Goal: Transaction & Acquisition: Download file/media

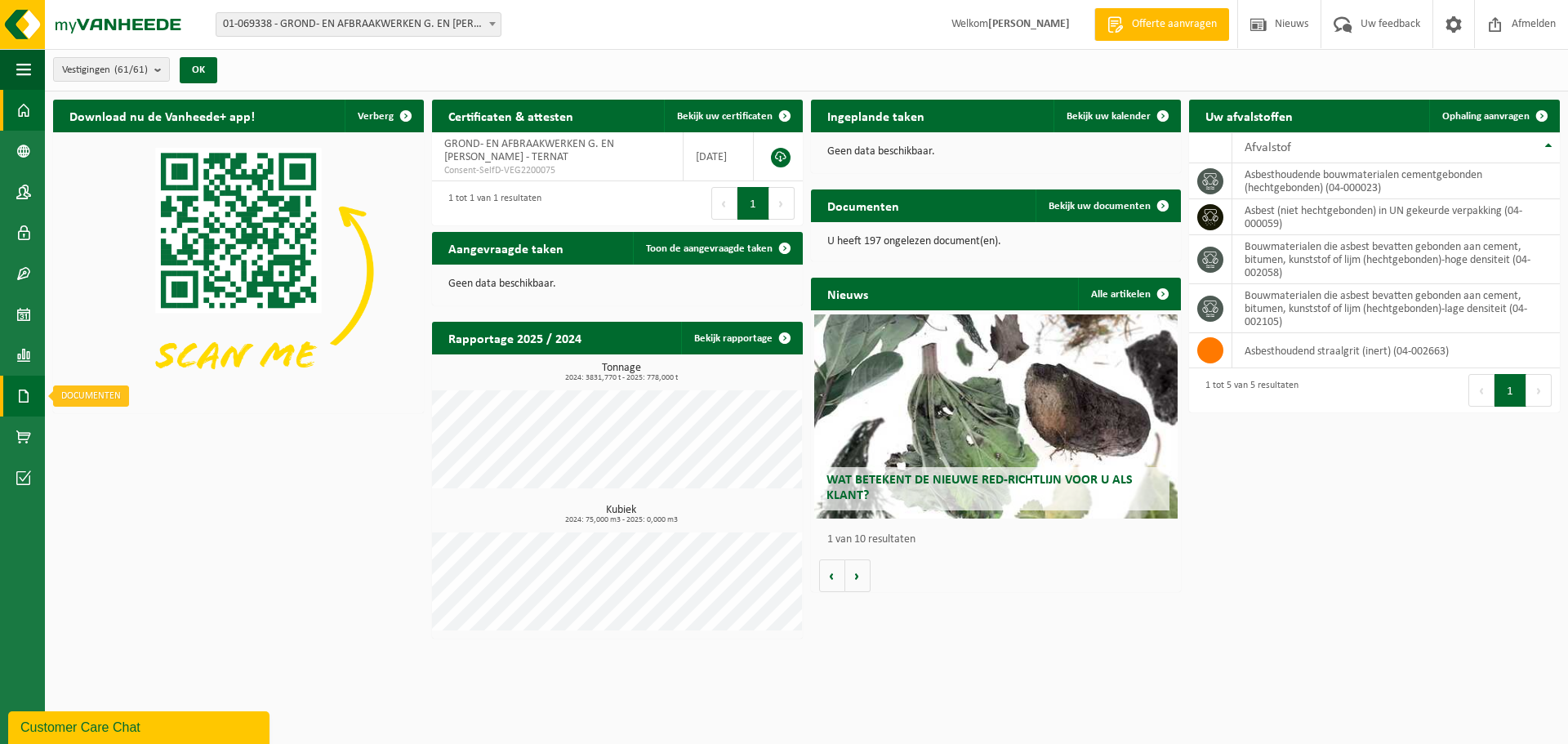
click at [18, 390] on span at bounding box center [24, 395] width 15 height 41
click at [134, 429] on span "Documenten" at bounding box center [124, 431] width 60 height 31
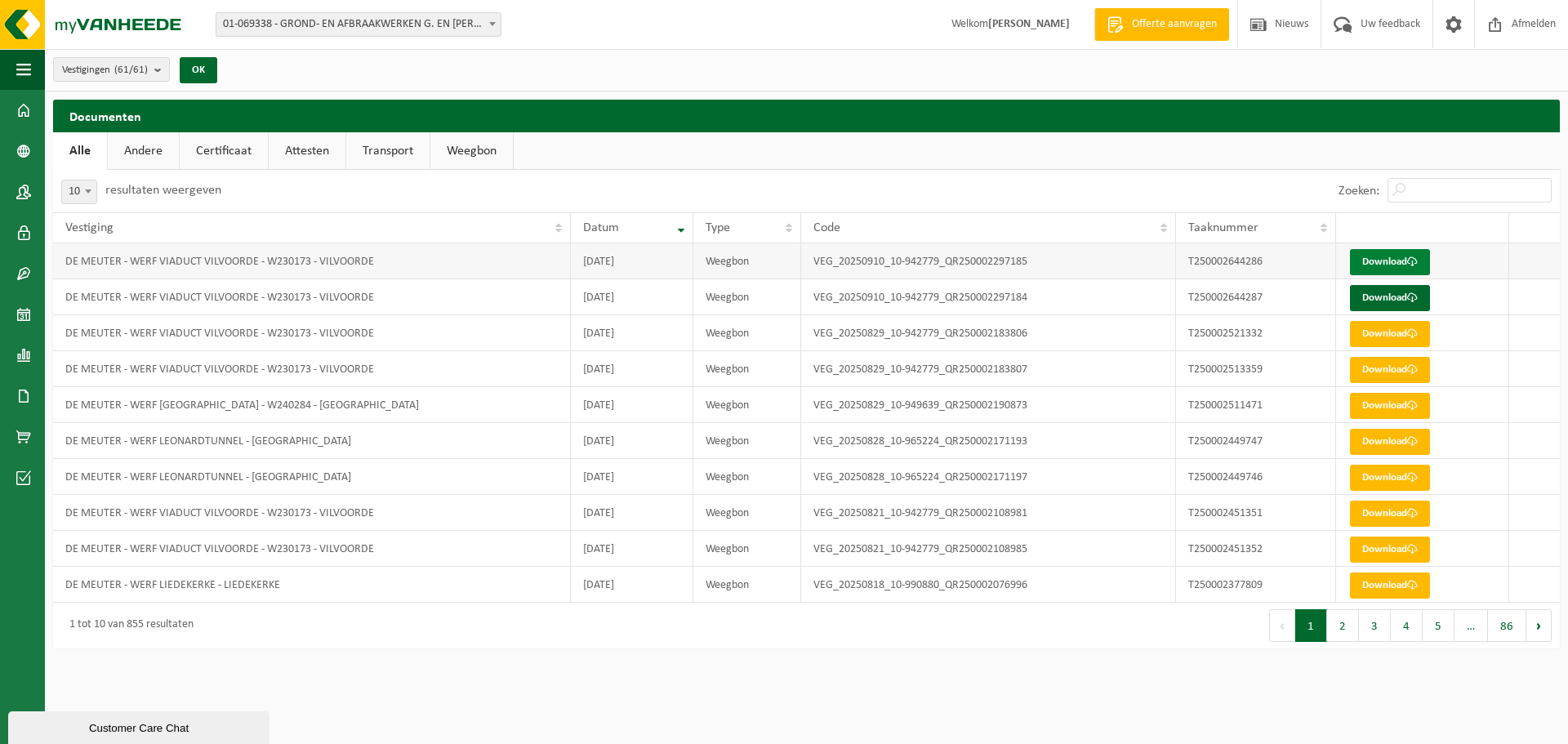
click at [1396, 254] on link "Download" at bounding box center [1390, 263] width 80 height 27
click at [1401, 290] on link "Download" at bounding box center [1390, 298] width 80 height 27
